Goal: Task Accomplishment & Management: Complete application form

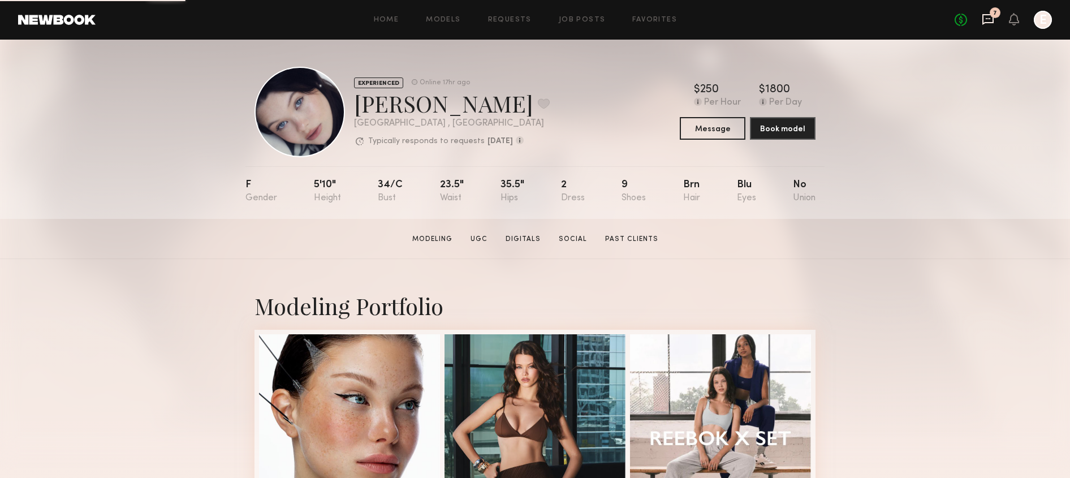
click at [989, 17] on icon at bounding box center [988, 19] width 12 height 12
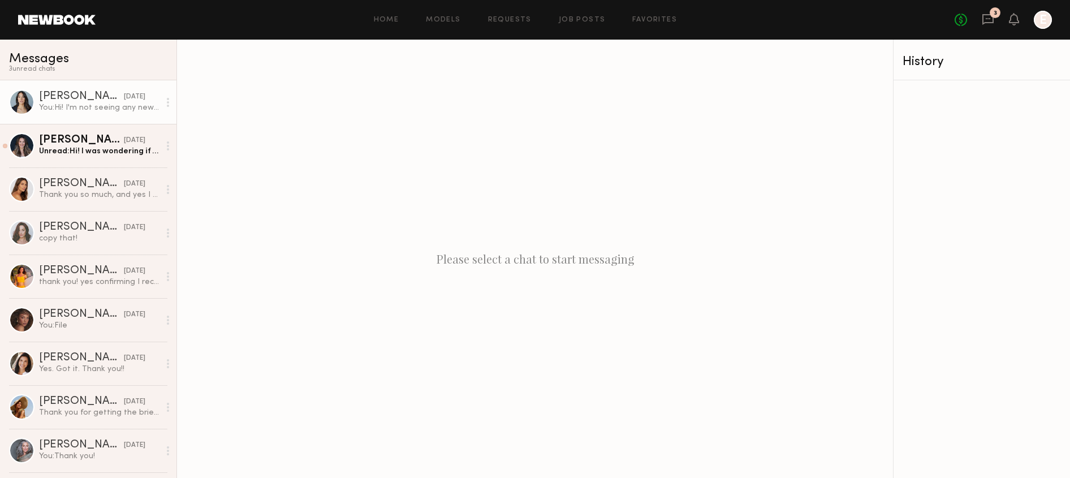
click at [134, 117] on link "Ariana A. yesterday You: Hi! I'm not seeing any new content in your folder :)" at bounding box center [88, 102] width 177 height 44
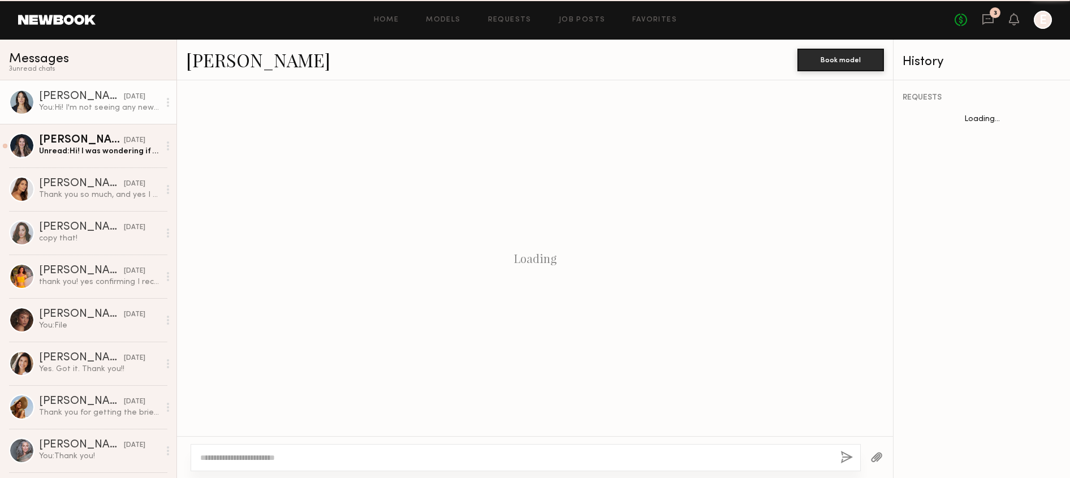
scroll to position [516, 0]
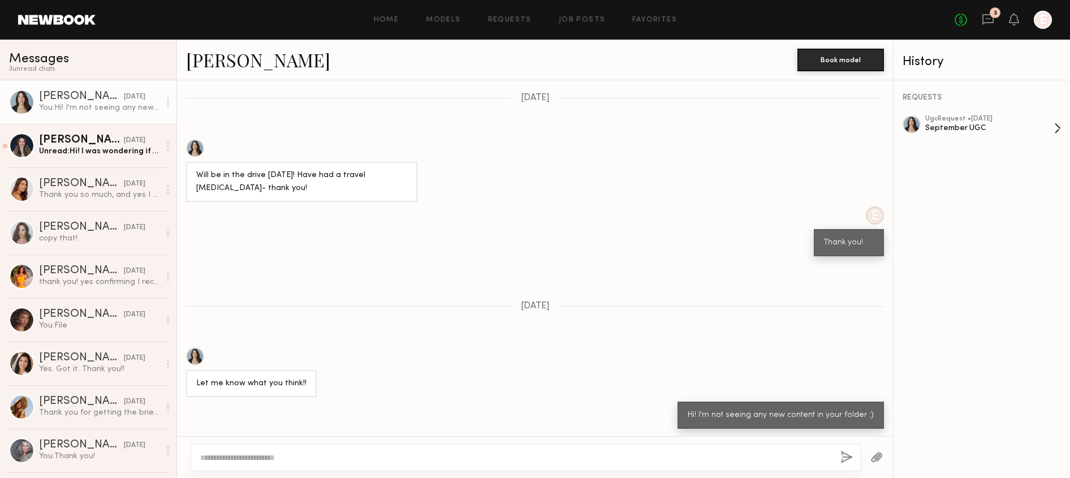
click at [959, 127] on div "September UGC" at bounding box center [990, 128] width 129 height 11
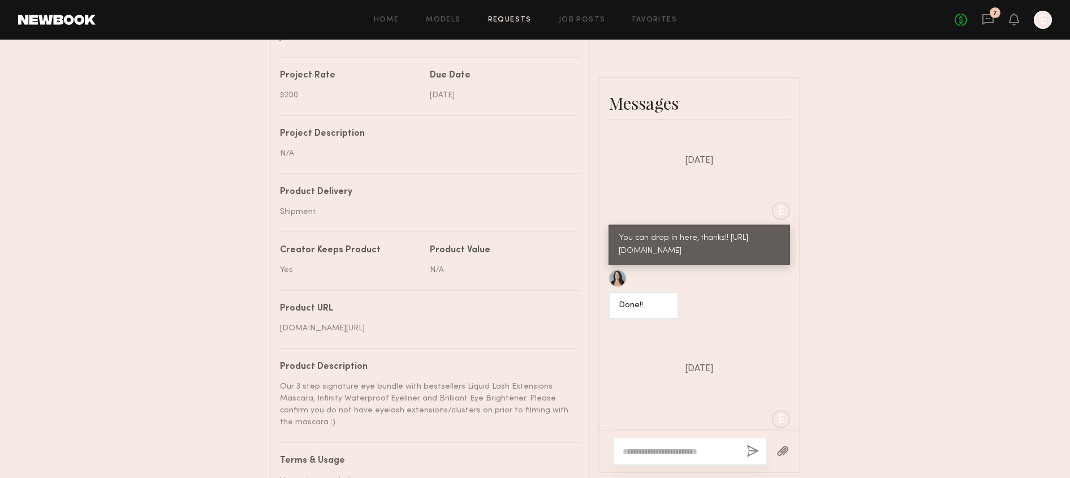
scroll to position [617, 0]
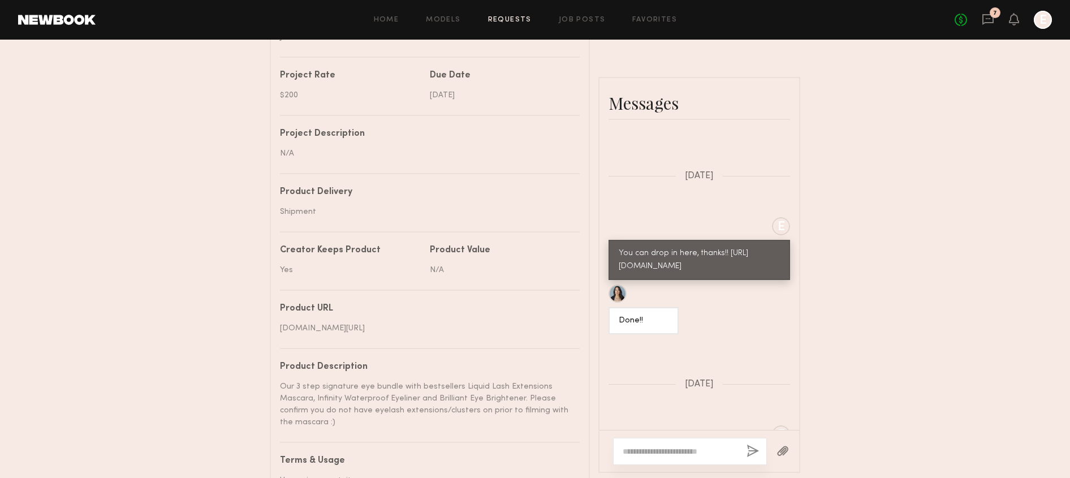
click at [701, 265] on div "You can drop in here, thanks!! https://drive.google.com/drive/folders/12F1TIb_y…" at bounding box center [699, 260] width 161 height 26
drag, startPoint x: 684, startPoint y: 293, endPoint x: 615, endPoint y: 265, distance: 74.4
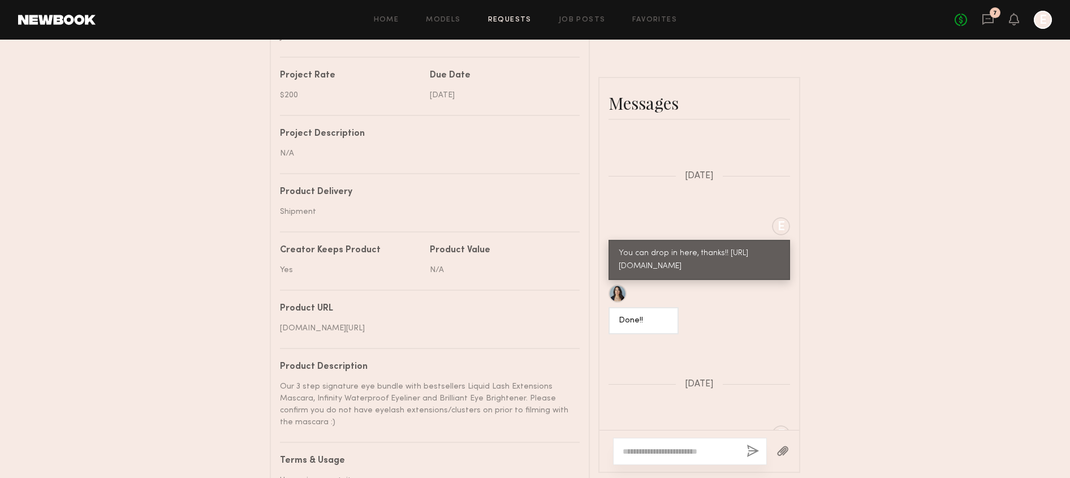
click at [614, 265] on div "You can drop in here, thanks!! https://drive.google.com/drive/folders/12F1TIb_y…" at bounding box center [700, 260] width 182 height 40
copy div "https://drive.google.com/drive/folders/12F1TIb_y8GVr8Z8KNO5U9qfy73_ucfxr?usp=sh…"
click at [889, 236] on div "Send request Model response Review content UGC Booking Request Ariana A. Detail…" at bounding box center [535, 87] width 1070 height 936
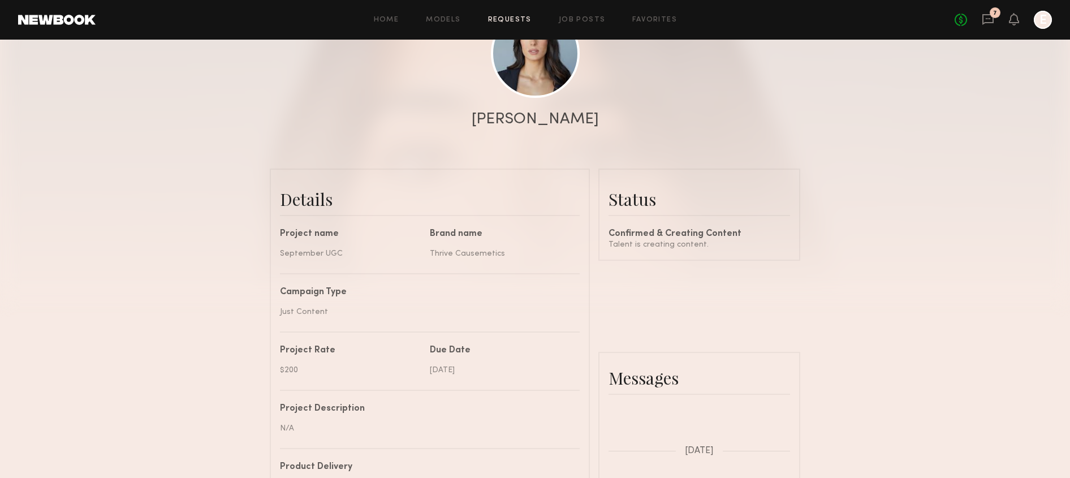
scroll to position [0, 0]
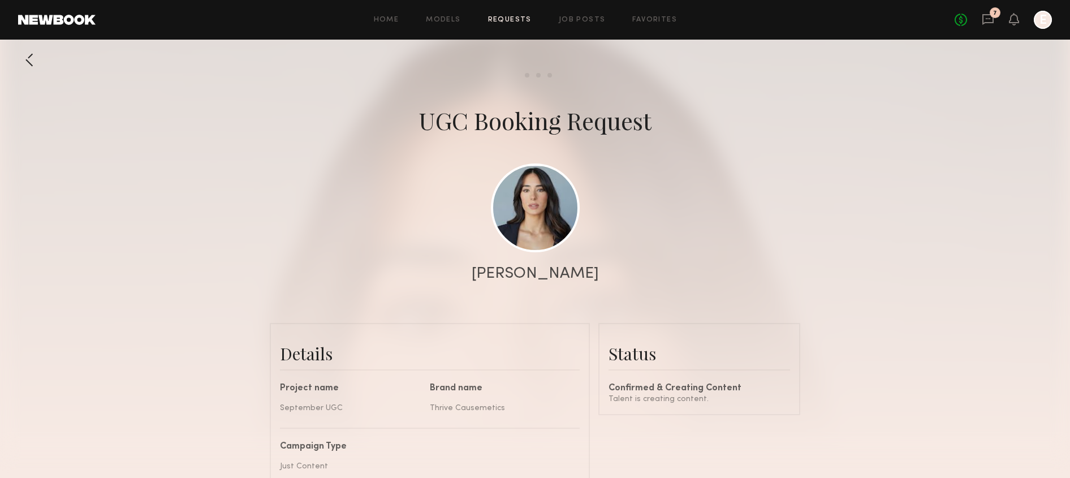
click at [507, 20] on link "Requests" at bounding box center [510, 19] width 44 height 7
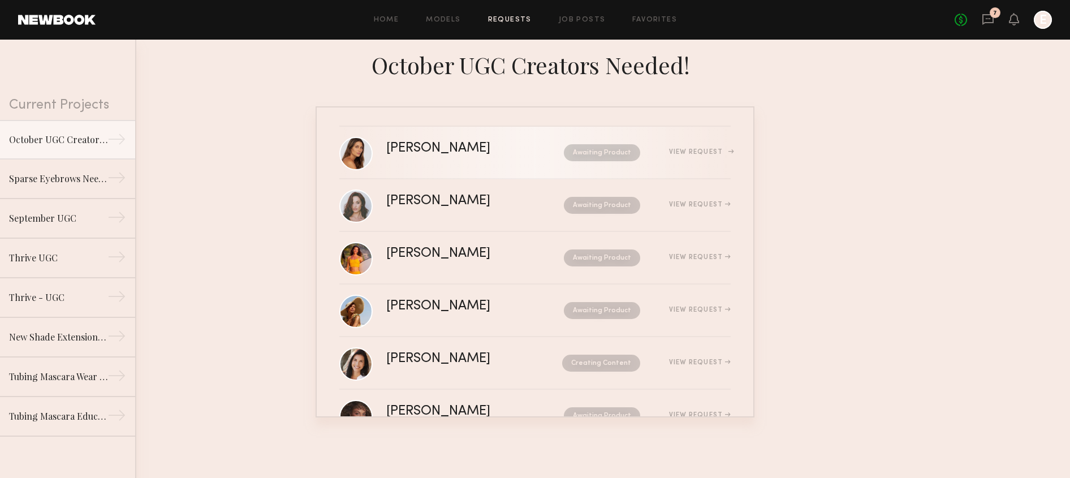
click at [460, 160] on div "Carly S. Awaiting Product View Request" at bounding box center [558, 152] width 345 height 21
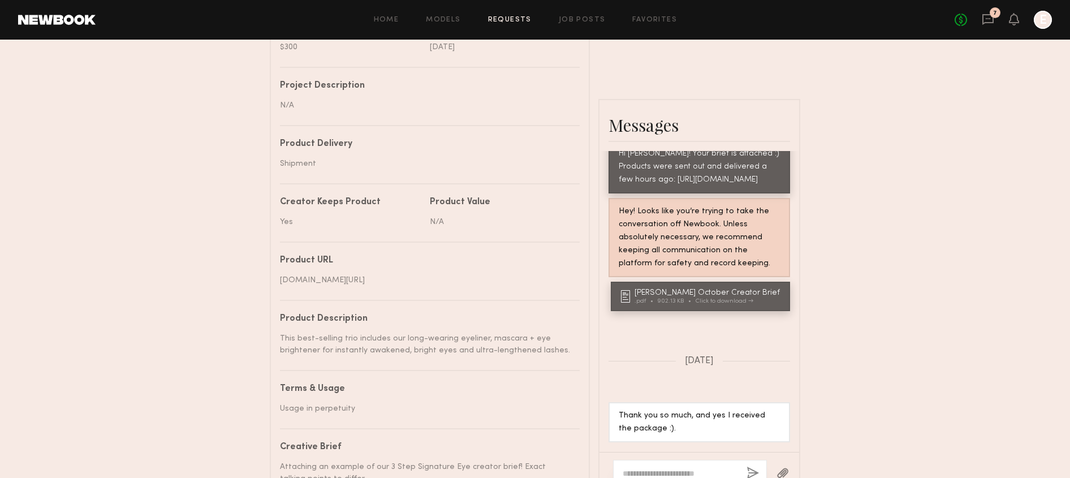
scroll to position [528, 0]
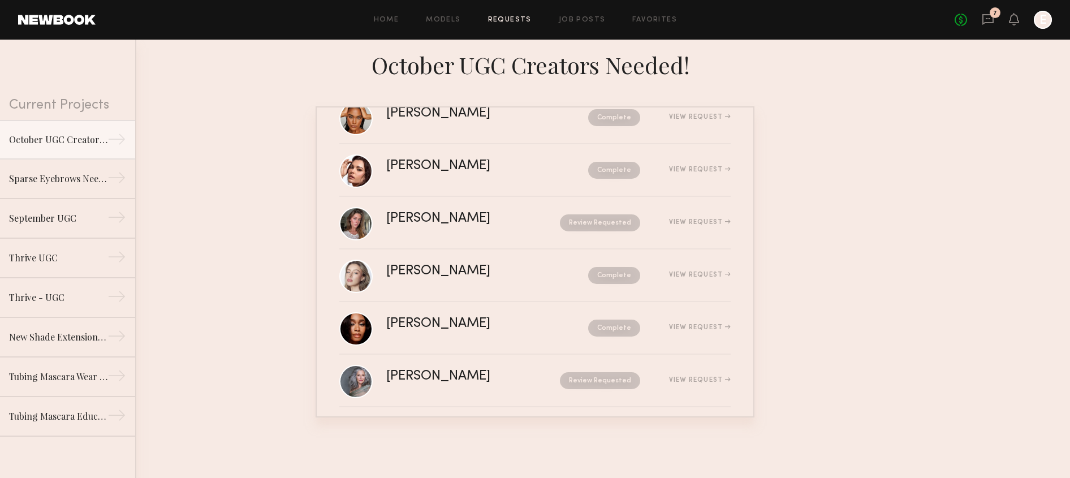
scroll to position [360, 0]
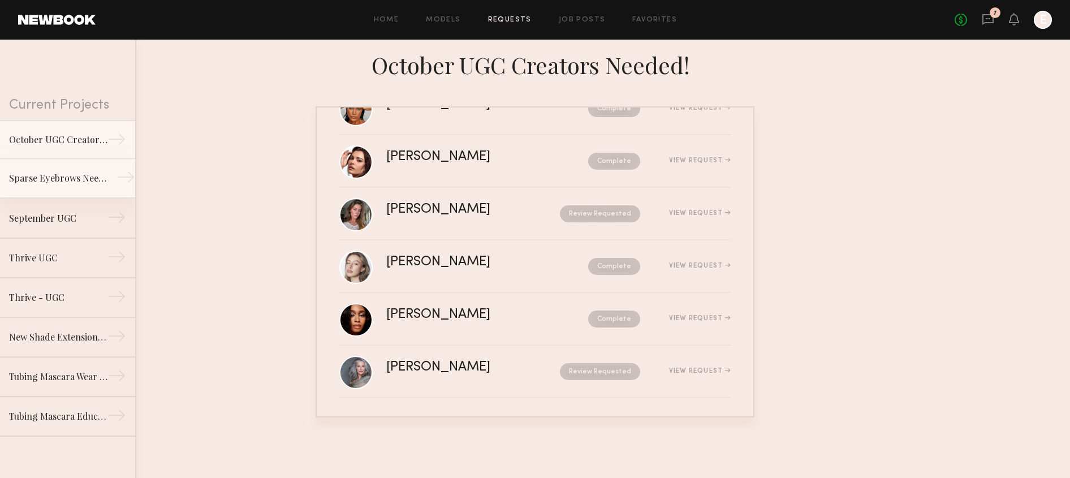
click at [57, 173] on div "Sparse Eyebrows Needed for UGC Content!" at bounding box center [58, 178] width 98 height 14
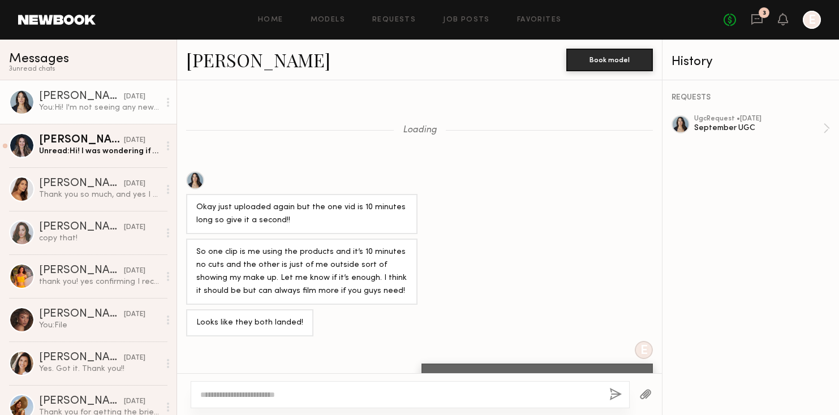
scroll to position [516, 0]
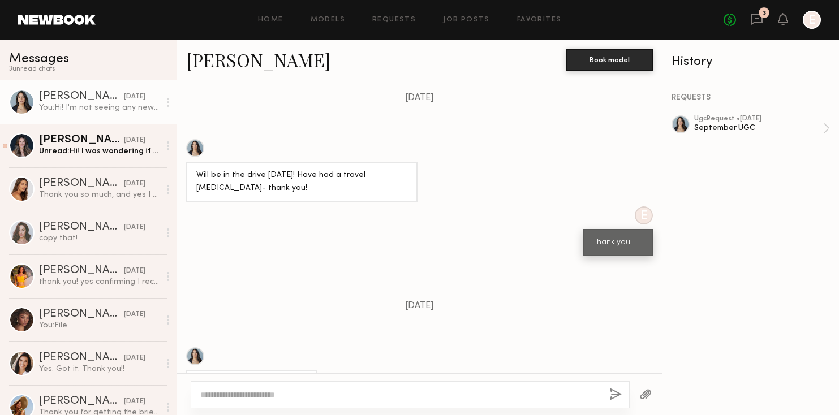
click at [334, 25] on div "Home Models Requests Job Posts Favorites Sign Out No fees up to $5,000 3 E" at bounding box center [458, 20] width 725 height 18
click at [334, 21] on link "Models" at bounding box center [328, 19] width 35 height 7
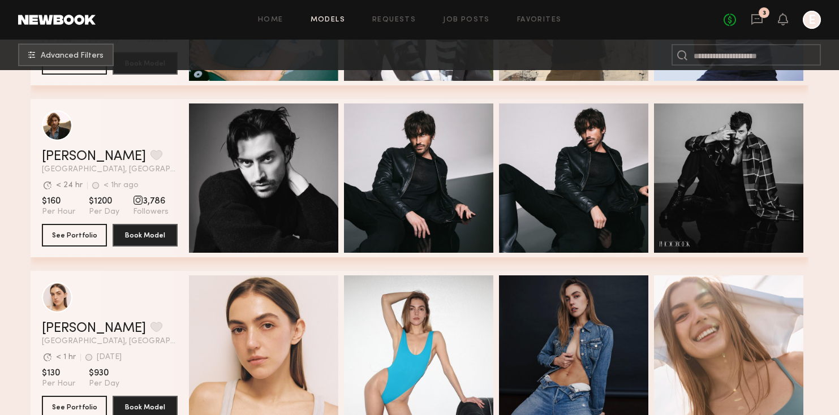
scroll to position [333, 0]
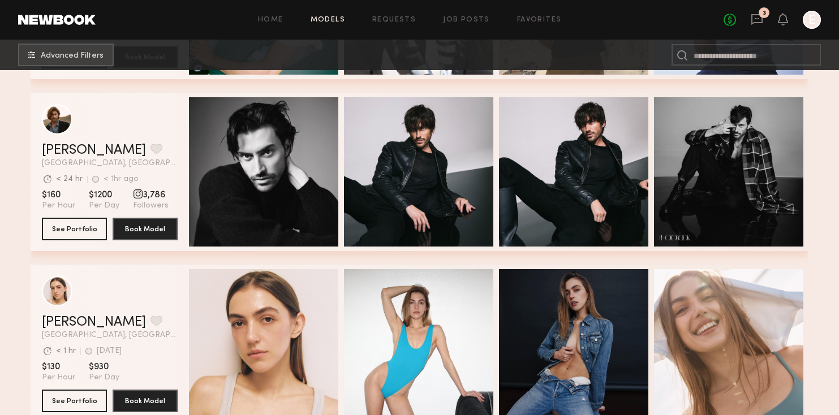
click at [396, 30] on header "Home Models Requests Job Posts Favorites Sign Out No fees up to $5,000 3 E" at bounding box center [419, 20] width 839 height 40
click at [396, 21] on link "Requests" at bounding box center [394, 19] width 44 height 7
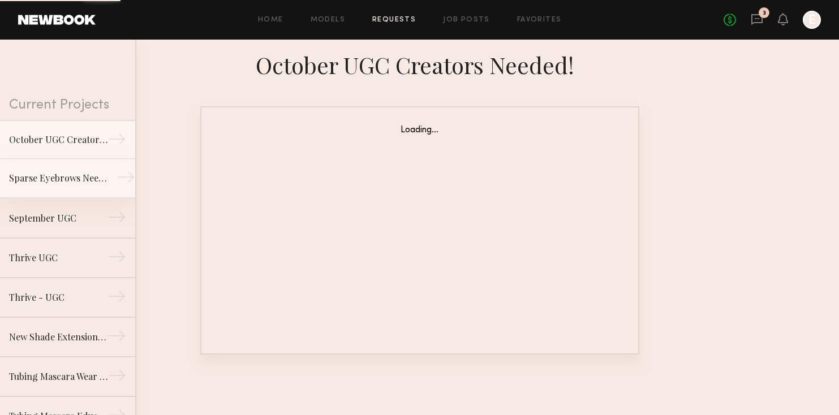
click at [37, 173] on div "Sparse Eyebrows Needed for UGC Content!" at bounding box center [58, 178] width 98 height 14
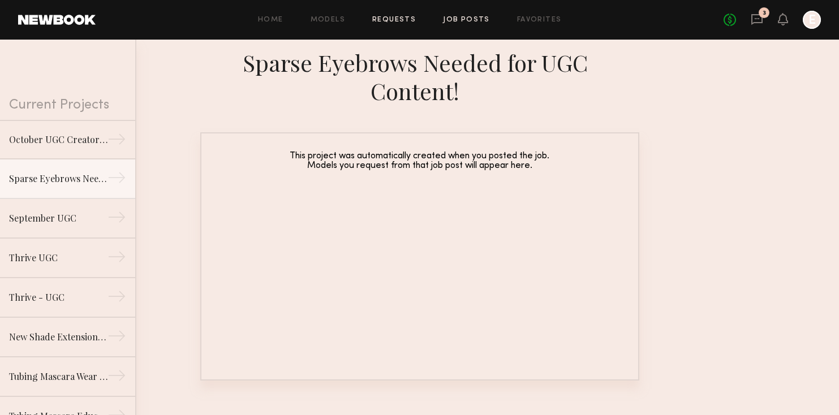
click at [469, 18] on link "Job Posts" at bounding box center [466, 19] width 47 height 7
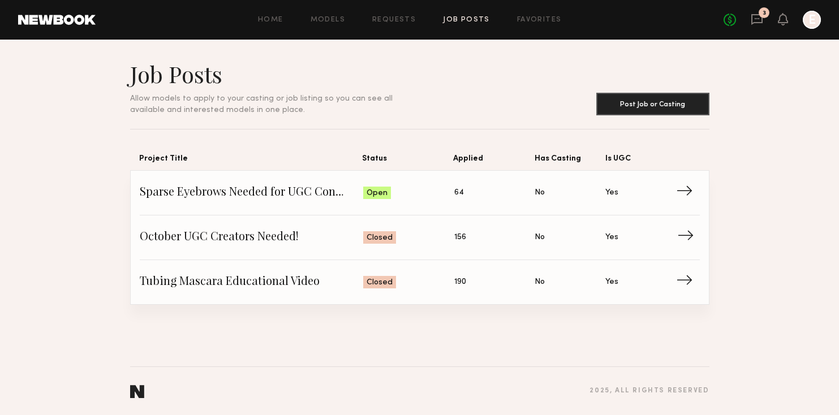
click at [399, 231] on span "Status: Closed" at bounding box center [408, 237] width 91 height 17
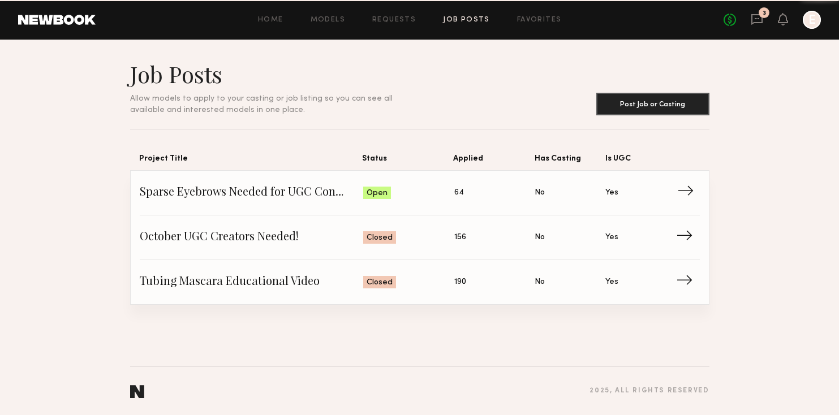
click at [413, 196] on span "Status: Open" at bounding box center [408, 192] width 91 height 17
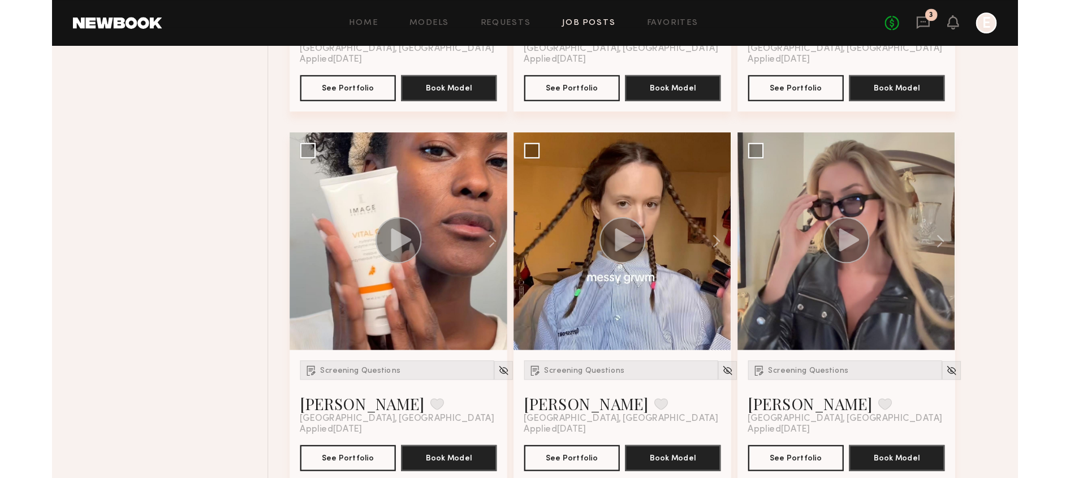
scroll to position [2018, 0]
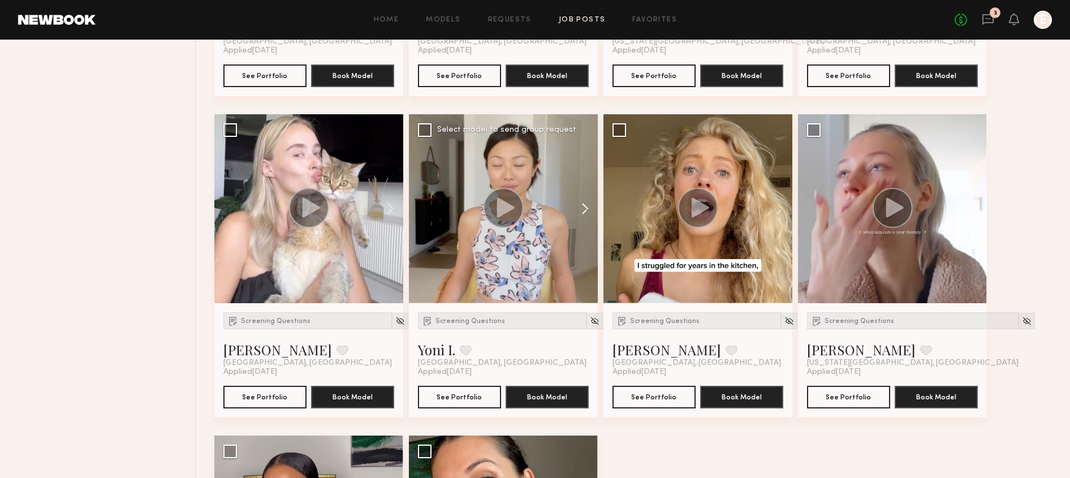
click at [566, 145] on button at bounding box center [580, 208] width 36 height 189
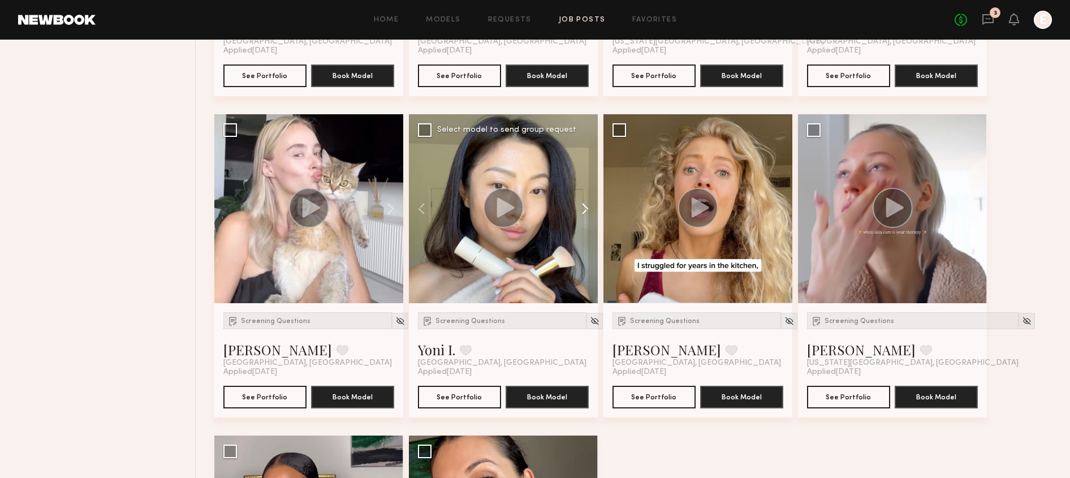
click at [576, 199] on button at bounding box center [580, 208] width 36 height 189
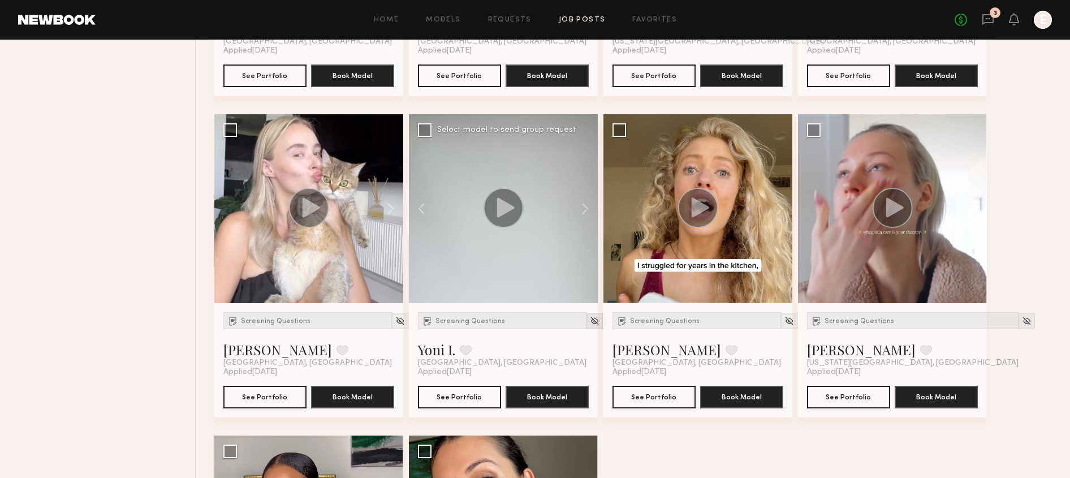
click at [587, 328] on div at bounding box center [595, 321] width 16 height 16
click at [467, 322] on span "Screening Questions" at bounding box center [471, 321] width 70 height 7
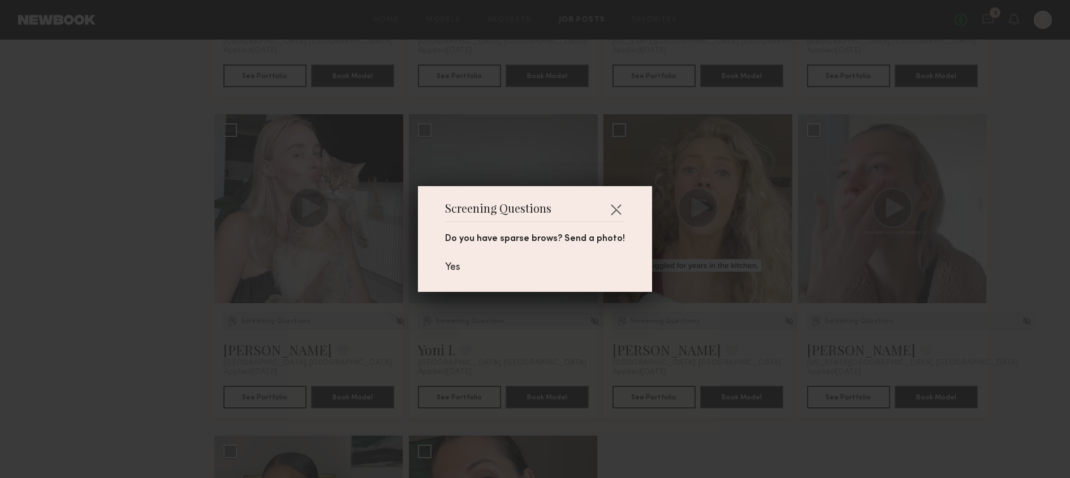
click at [467, 322] on div "Screening Questions Do you have sparse brows? Send a photo! Yes" at bounding box center [535, 239] width 1070 height 478
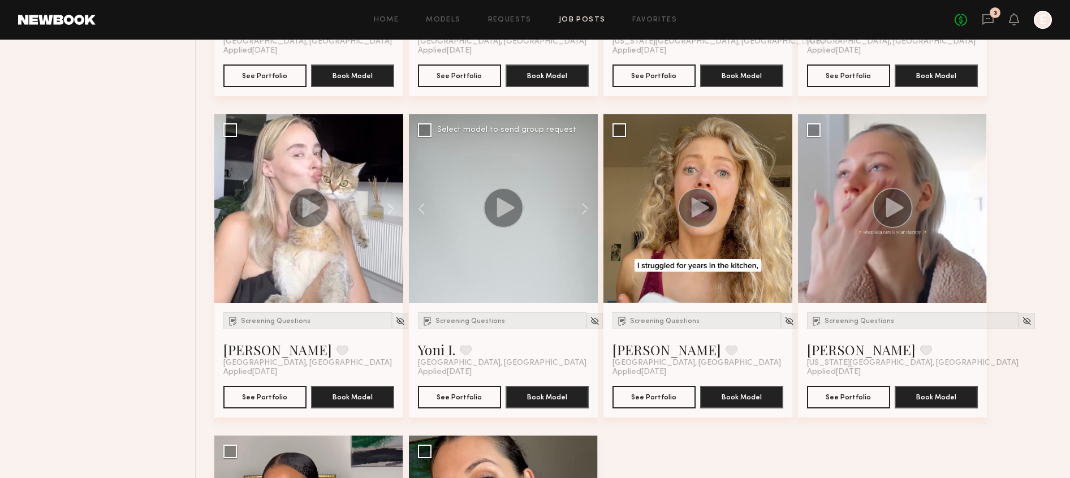
click at [520, 226] on icon at bounding box center [503, 208] width 41 height 40
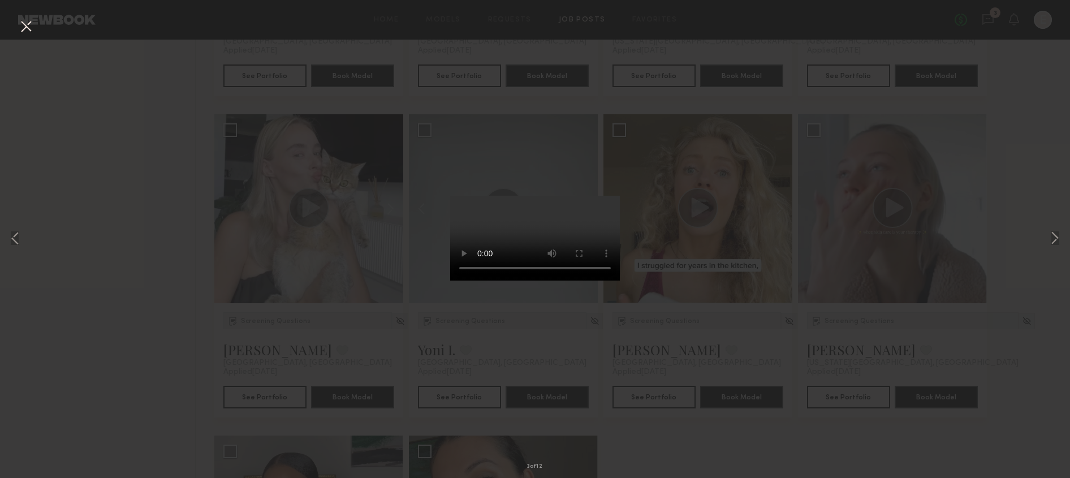
click at [755, 322] on div "3 of 12" at bounding box center [535, 239] width 1070 height 478
click at [29, 28] on button at bounding box center [26, 27] width 18 height 20
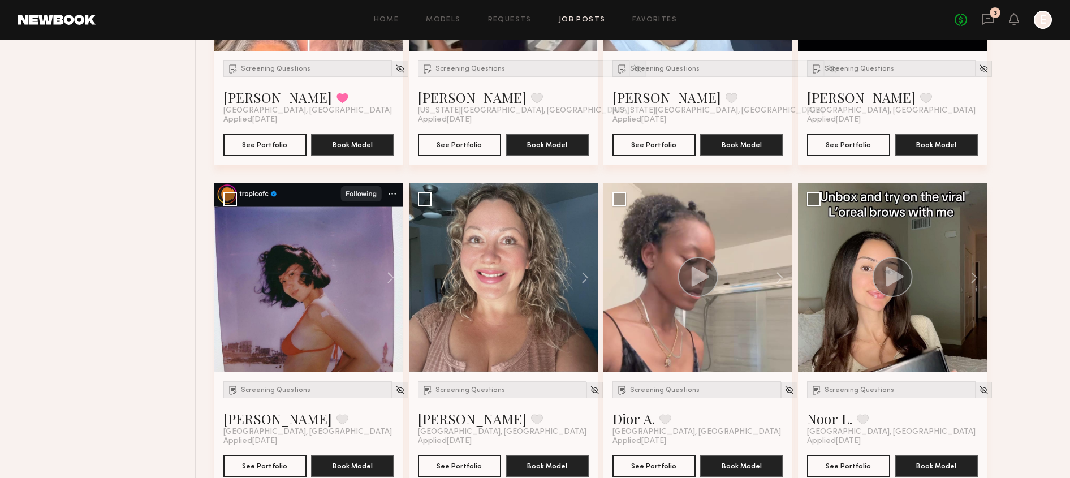
scroll to position [2919, 0]
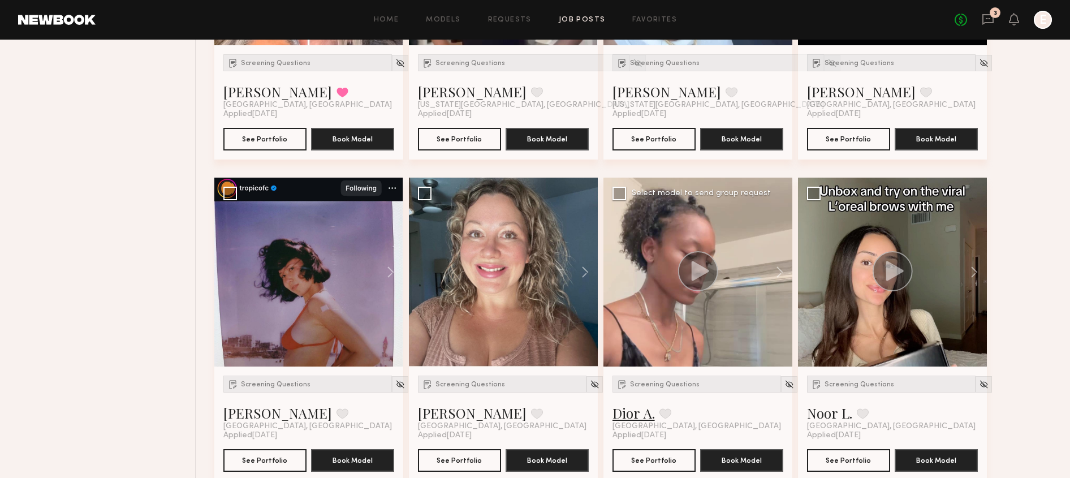
click at [616, 411] on link "Dior A." at bounding box center [634, 413] width 42 height 18
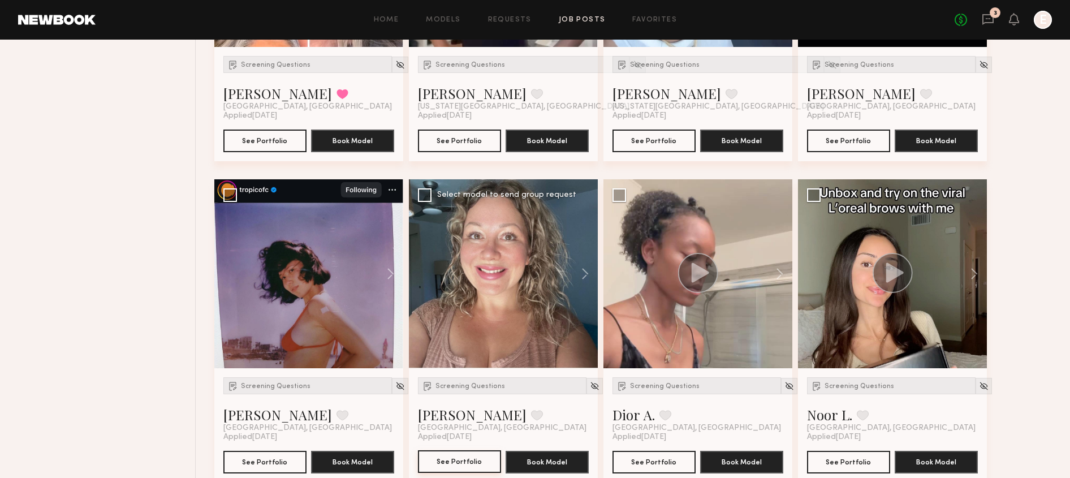
scroll to position [2917, 0]
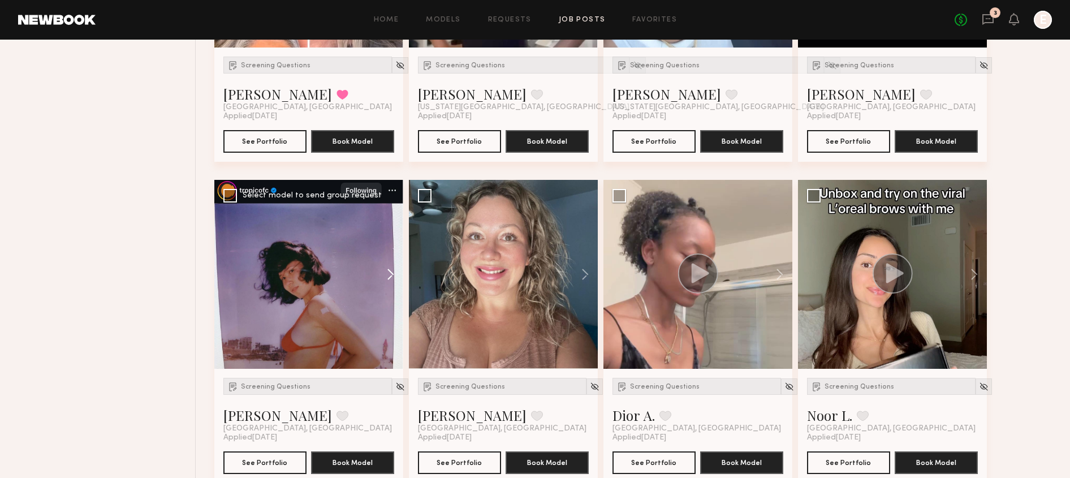
click at [394, 270] on button at bounding box center [385, 274] width 36 height 189
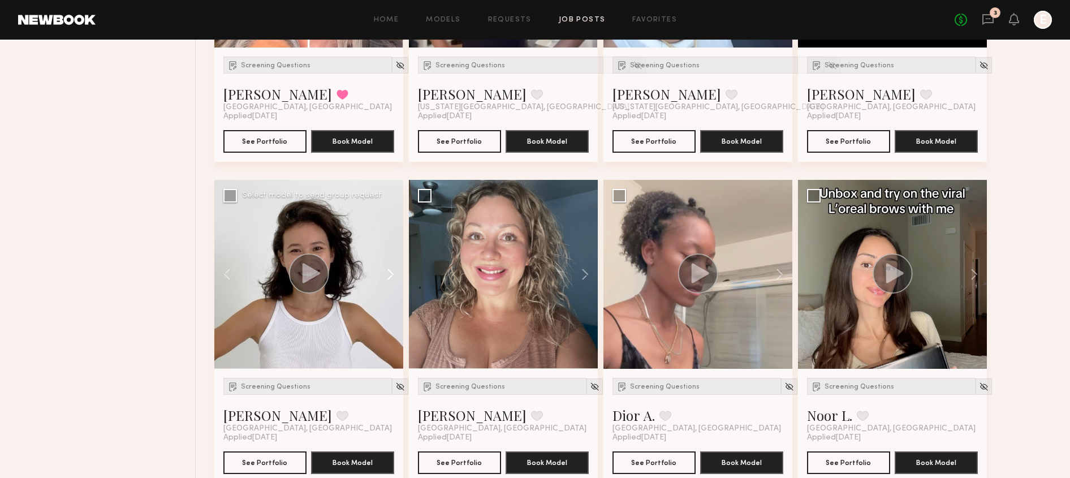
click at [394, 270] on button at bounding box center [385, 274] width 36 height 189
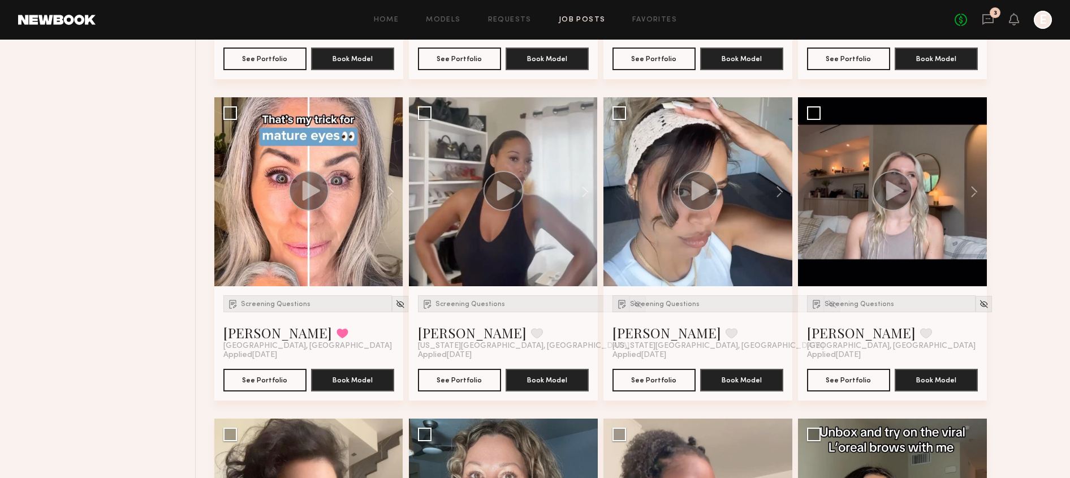
scroll to position [2676, 0]
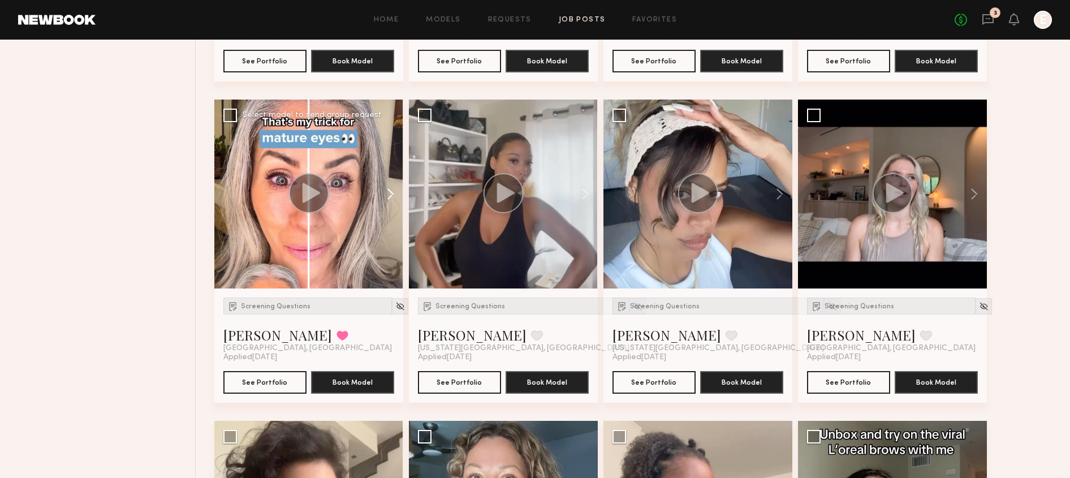
click at [387, 190] on button at bounding box center [385, 194] width 36 height 189
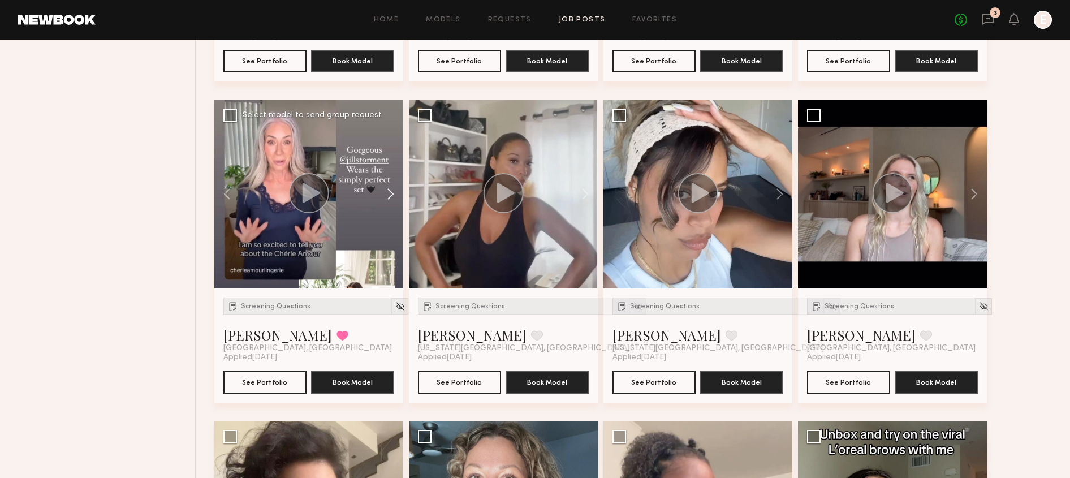
click at [387, 190] on button at bounding box center [385, 194] width 36 height 189
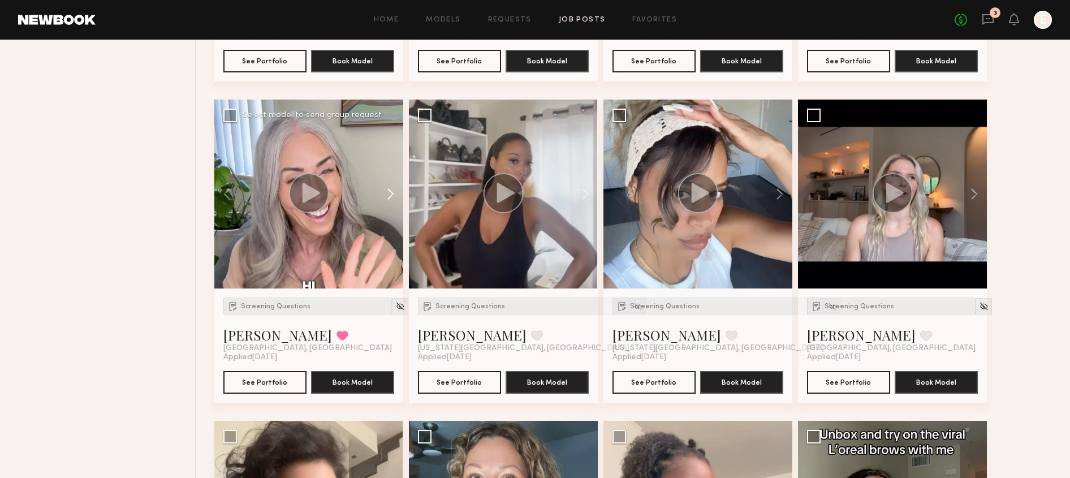
click at [387, 190] on button at bounding box center [385, 194] width 36 height 189
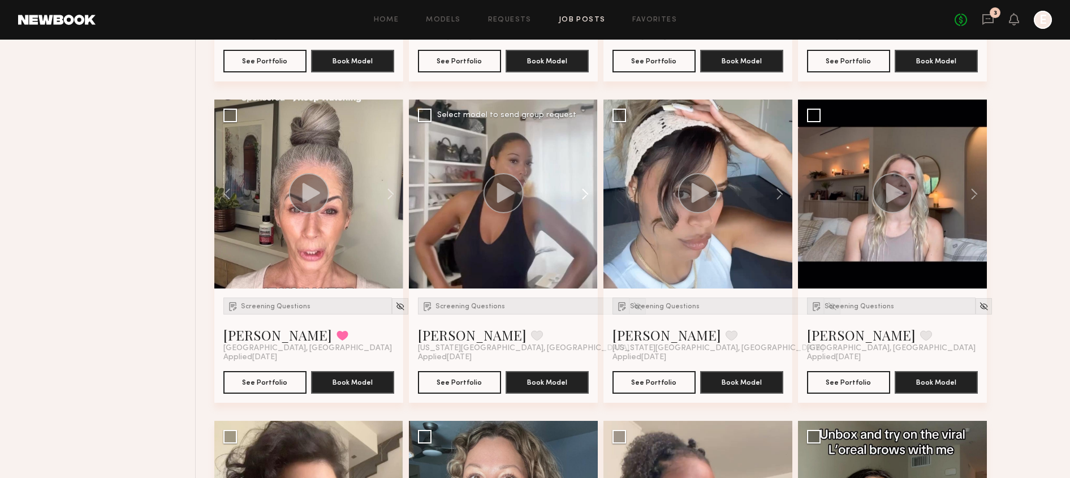
click at [578, 198] on button at bounding box center [580, 194] width 36 height 189
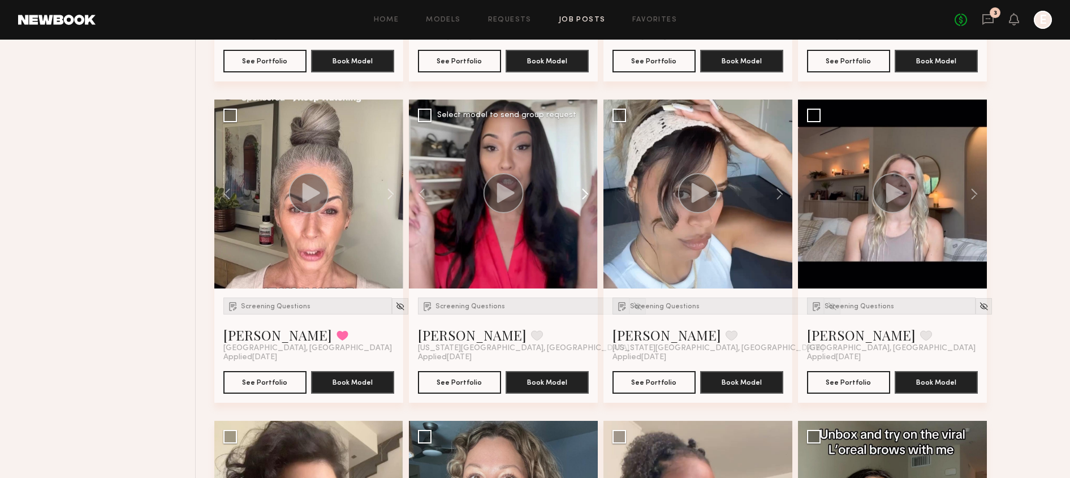
click at [578, 198] on button at bounding box center [580, 194] width 36 height 189
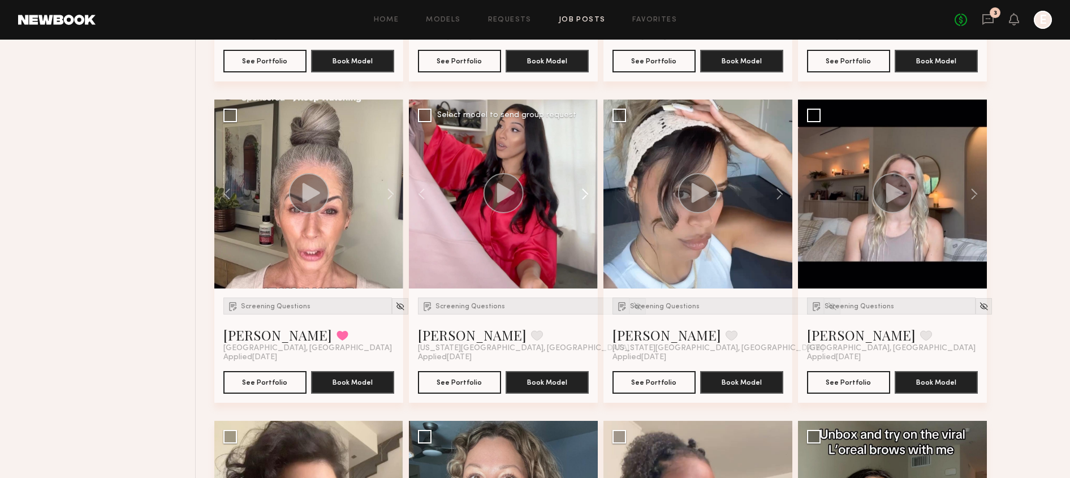
click at [578, 198] on button at bounding box center [580, 194] width 36 height 189
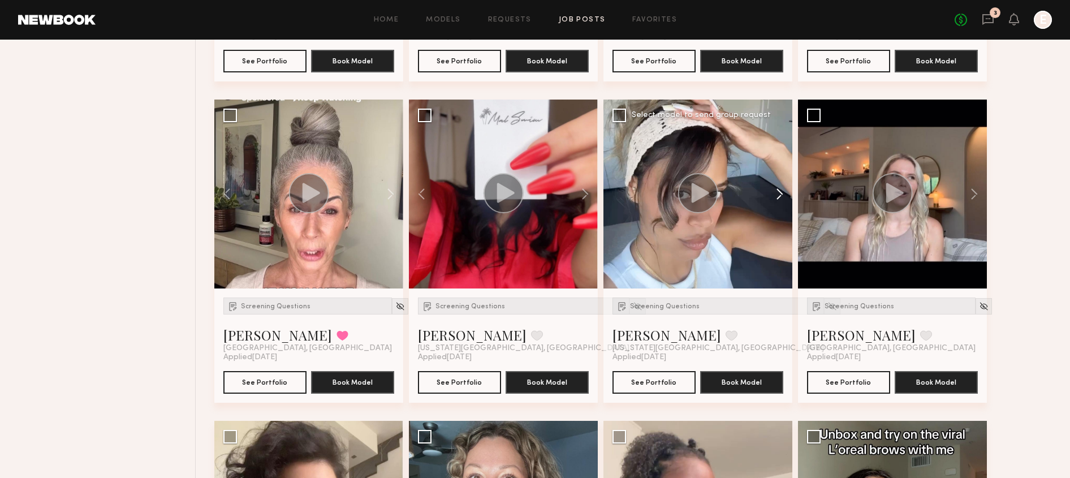
click at [772, 193] on button at bounding box center [774, 194] width 36 height 189
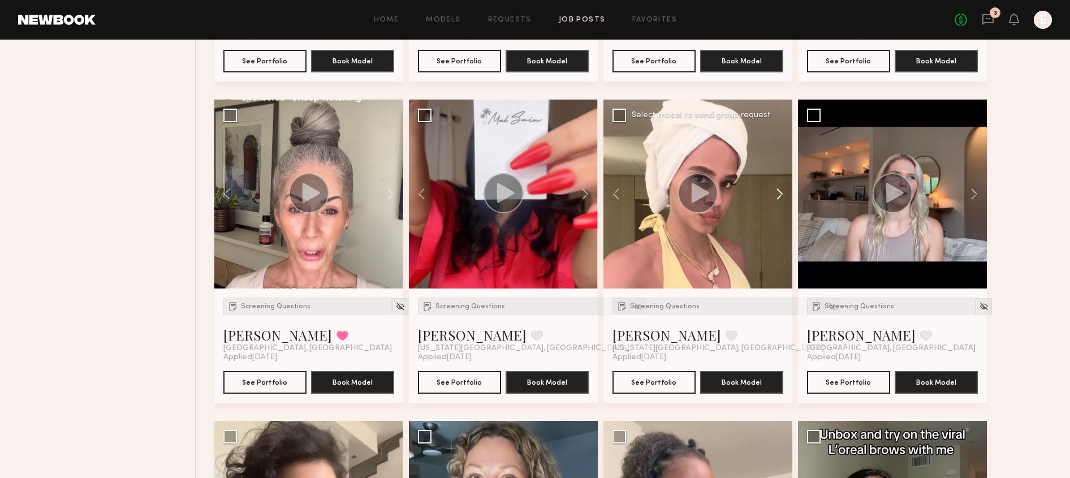
click at [772, 193] on button at bounding box center [774, 194] width 36 height 189
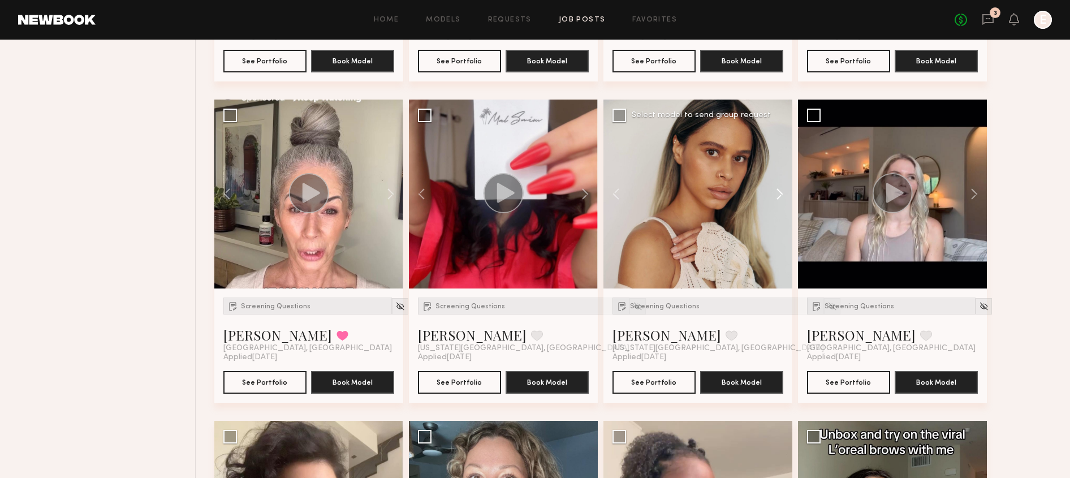
click at [772, 193] on button at bounding box center [774, 194] width 36 height 189
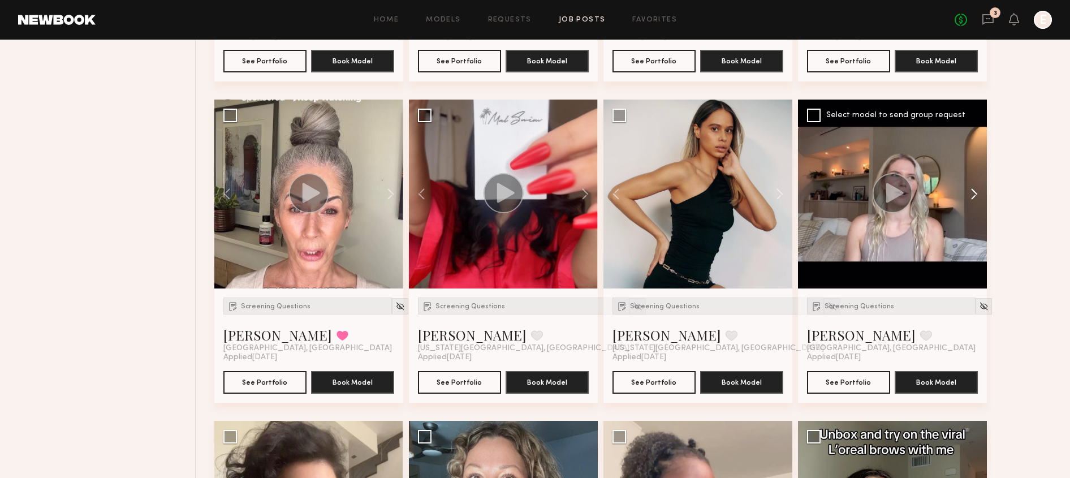
click at [838, 192] on button at bounding box center [969, 194] width 36 height 189
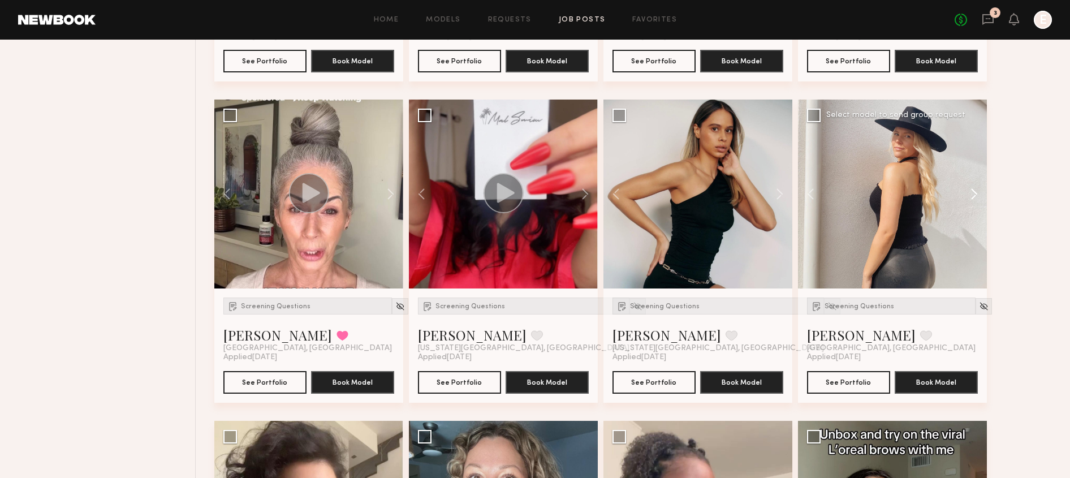
click at [838, 192] on button at bounding box center [969, 194] width 36 height 189
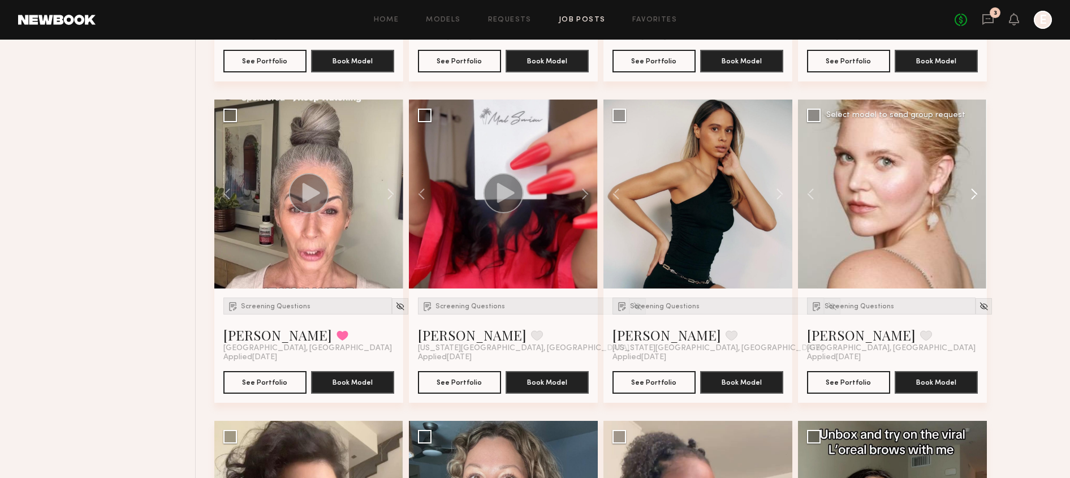
click at [838, 192] on button at bounding box center [969, 194] width 36 height 189
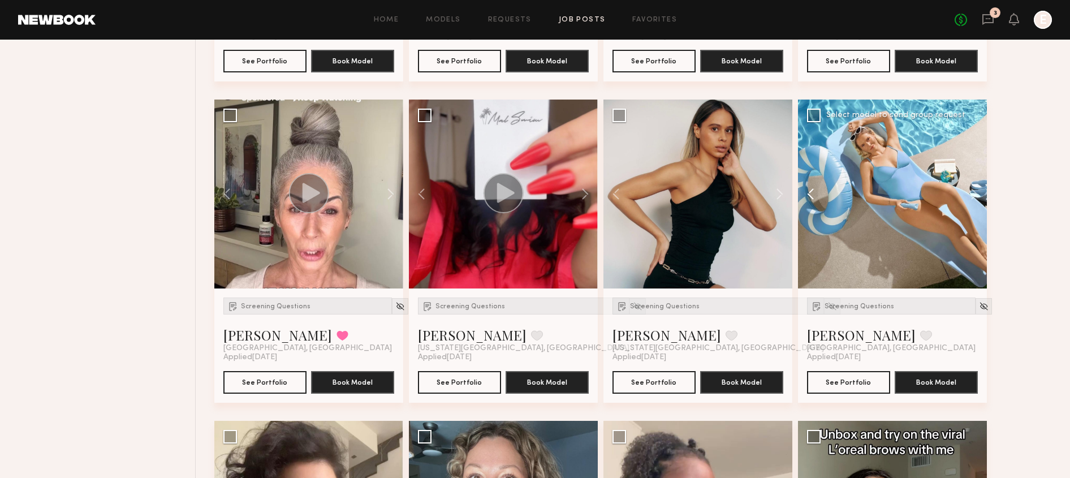
click at [809, 201] on button at bounding box center [816, 194] width 36 height 189
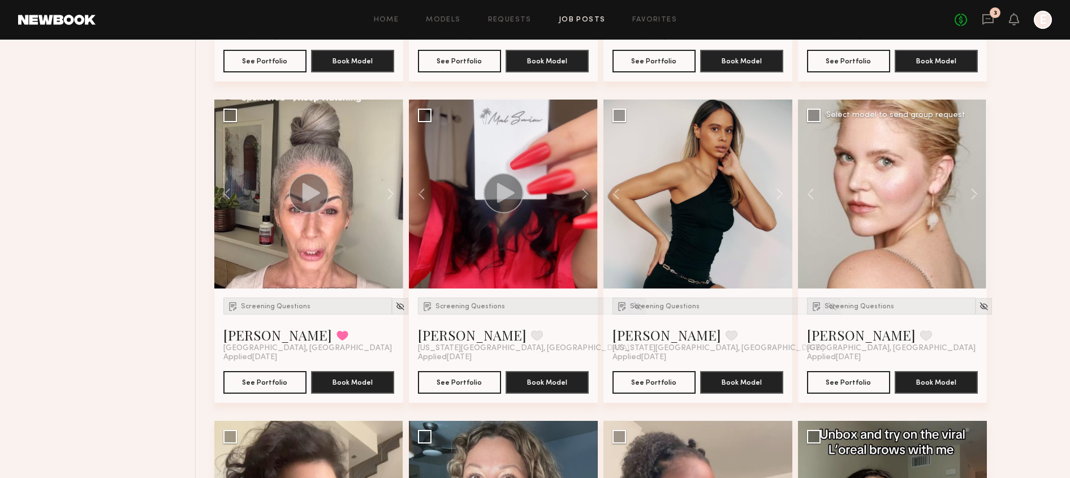
drag, startPoint x: 892, startPoint y: 252, endPoint x: 862, endPoint y: 274, distance: 37.2
click at [838, 274] on div at bounding box center [892, 194] width 189 height 189
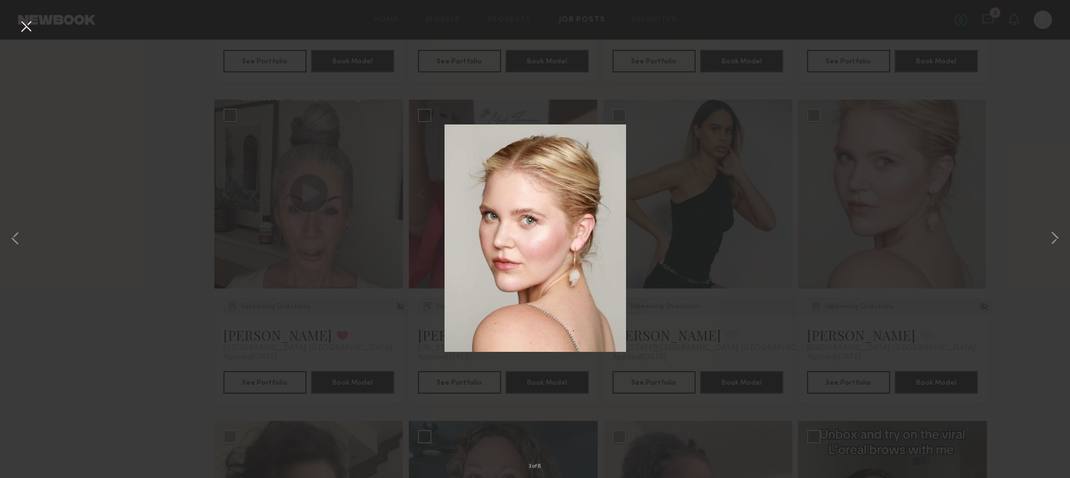
click at [838, 323] on div "3 of 6" at bounding box center [535, 239] width 1070 height 478
click at [838, 325] on div "3 of 6" at bounding box center [535, 239] width 1070 height 478
click at [26, 30] on button at bounding box center [26, 27] width 18 height 20
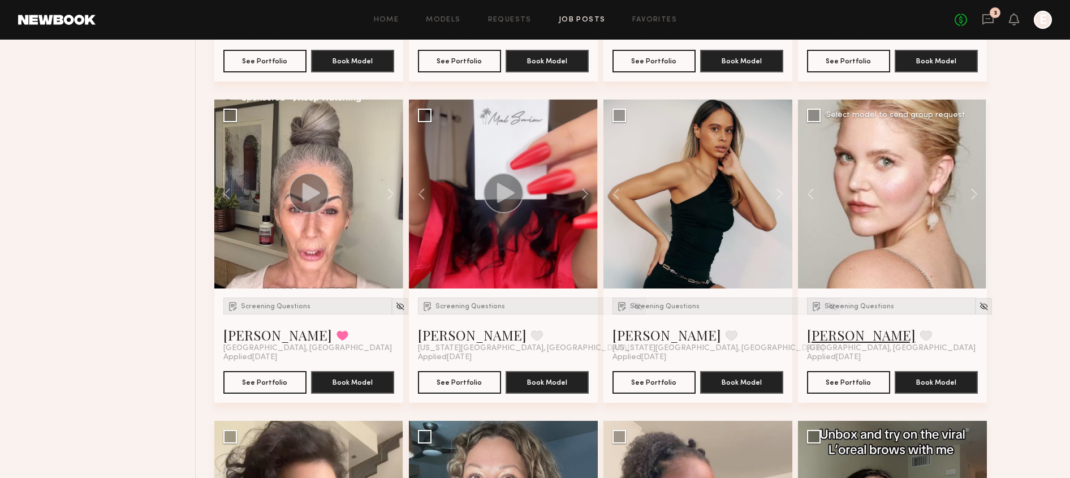
click at [827, 339] on link "Kelsey K." at bounding box center [861, 335] width 109 height 18
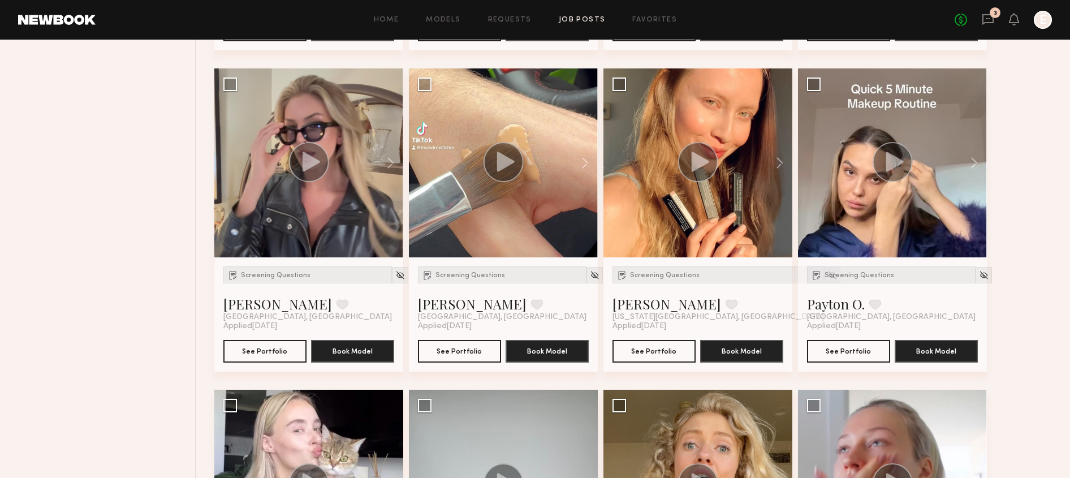
scroll to position [1742, 0]
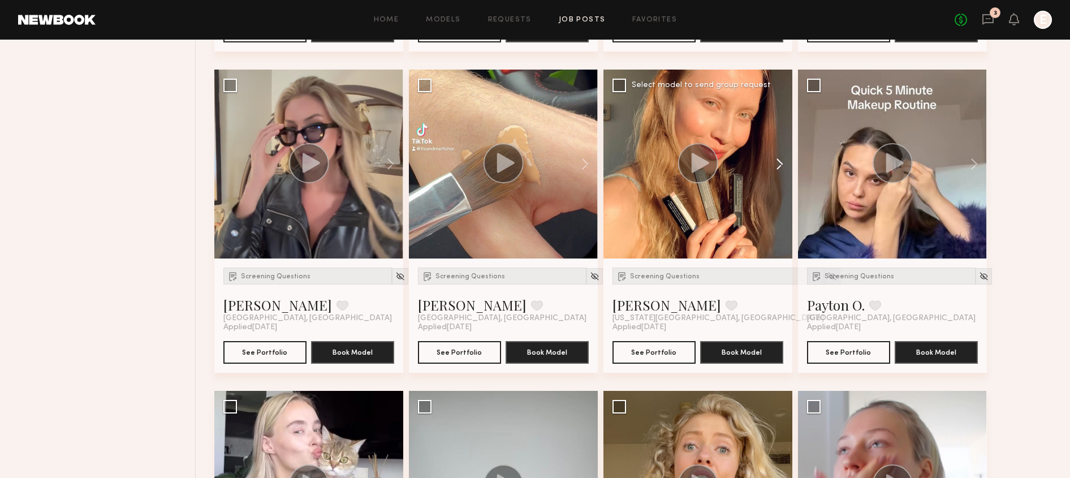
click at [787, 163] on button at bounding box center [774, 164] width 36 height 189
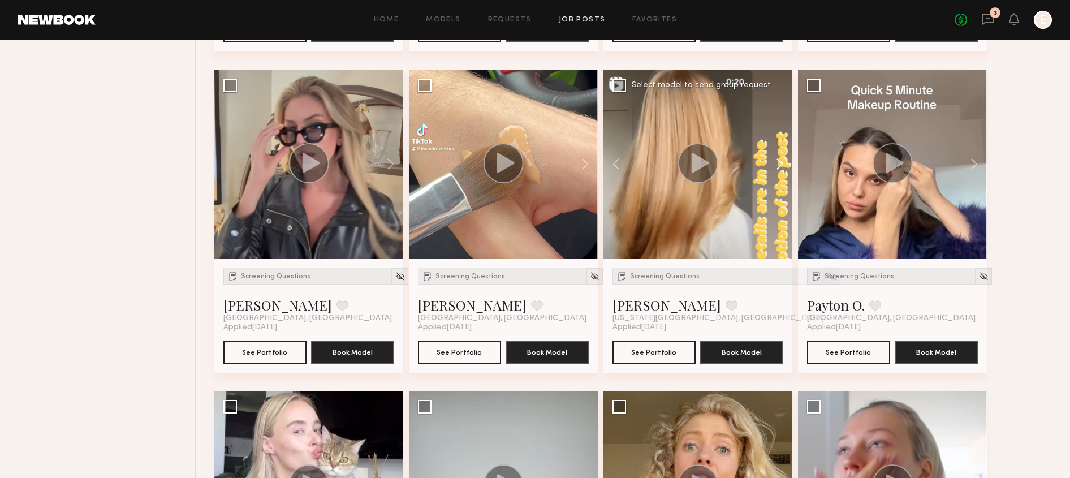
click at [784, 166] on button at bounding box center [774, 164] width 36 height 189
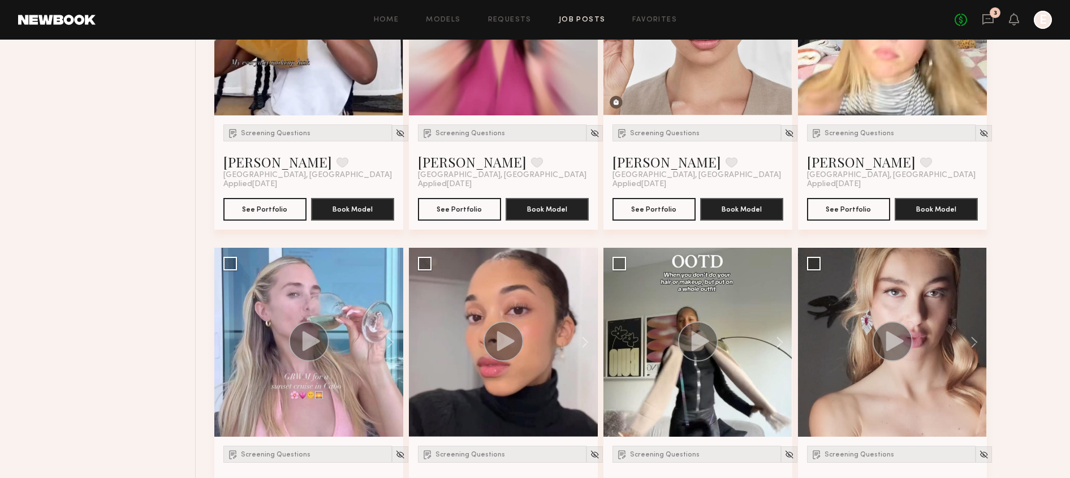
scroll to position [708, 0]
